Goal: Task Accomplishment & Management: Use online tool/utility

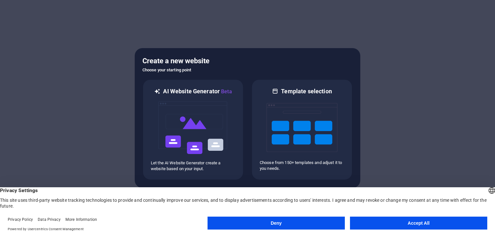
click at [392, 224] on button "Accept All" at bounding box center [418, 222] width 137 height 13
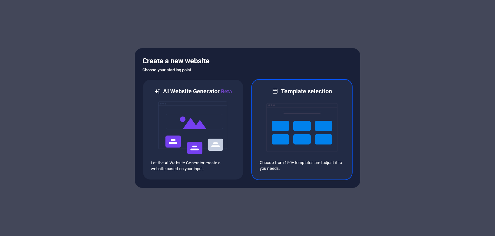
click at [300, 104] on img at bounding box center [302, 127] width 71 height 64
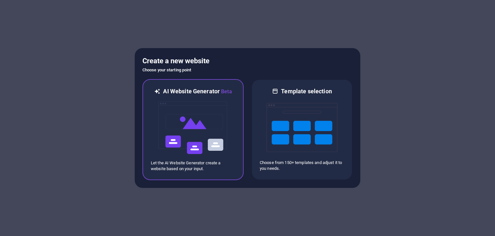
click at [193, 109] on img at bounding box center [193, 127] width 71 height 64
